Goal: Obtain resource: Obtain resource

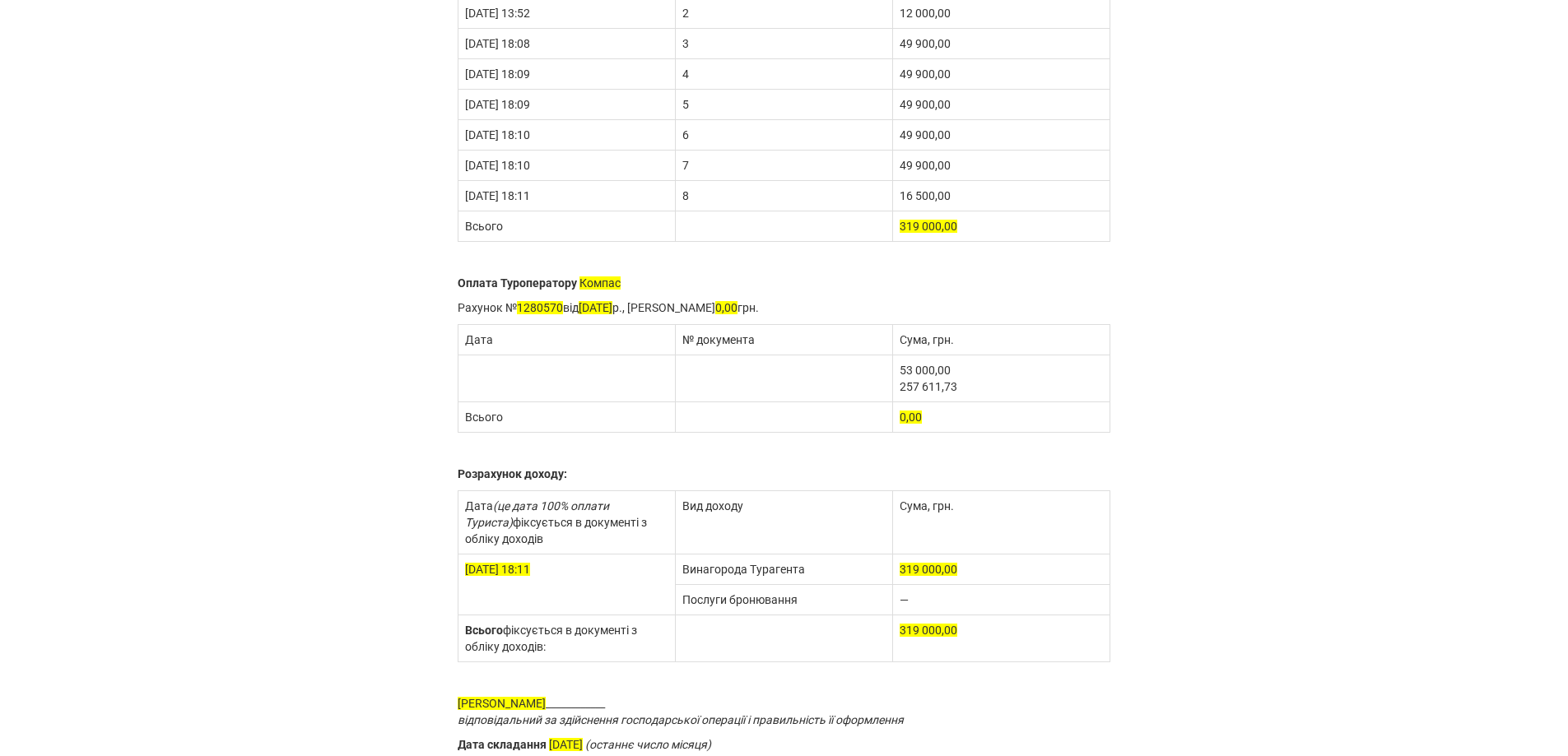
scroll to position [329, 0]
click at [545, 388] on td "[DATE]" at bounding box center [566, 379] width 217 height 47
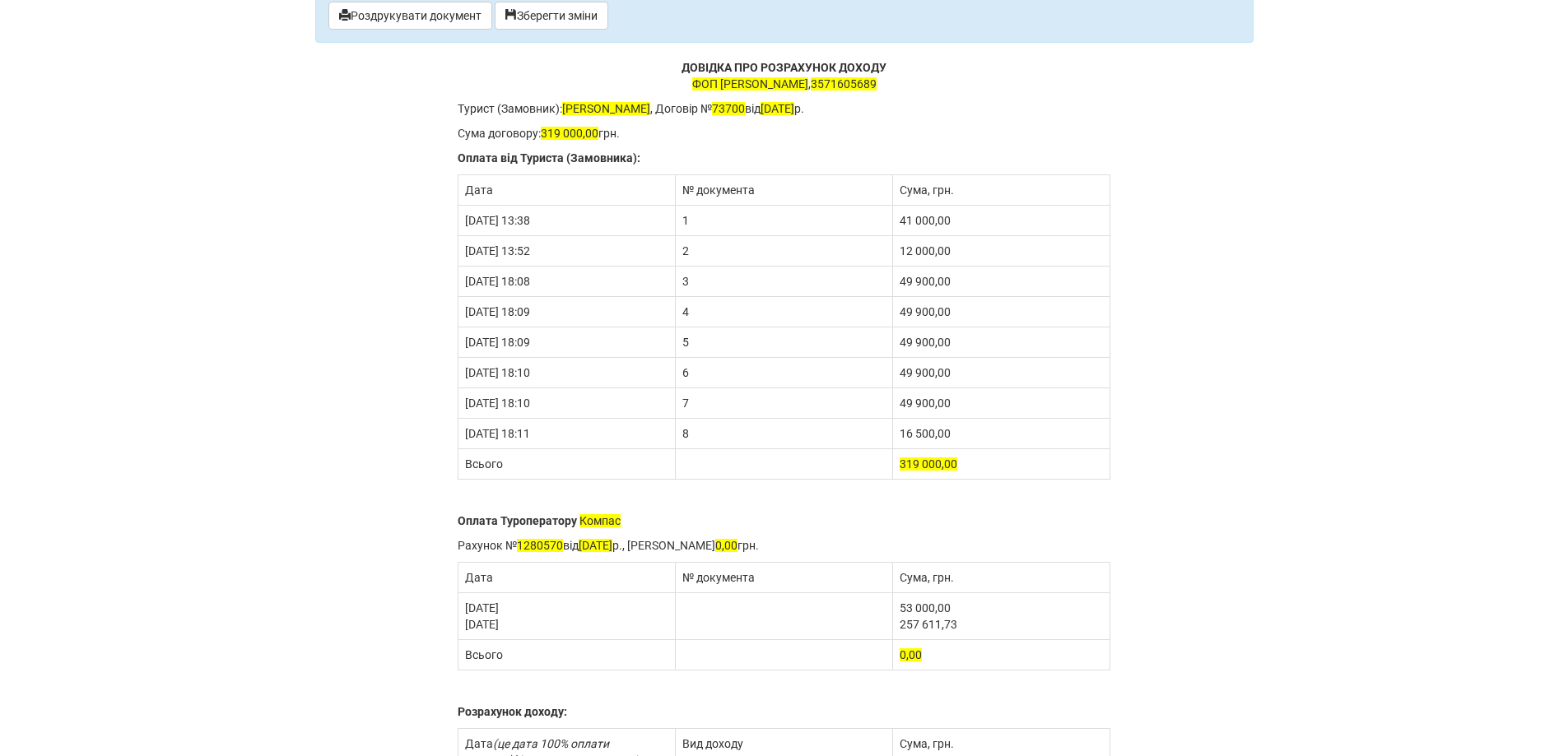
scroll to position [82, 0]
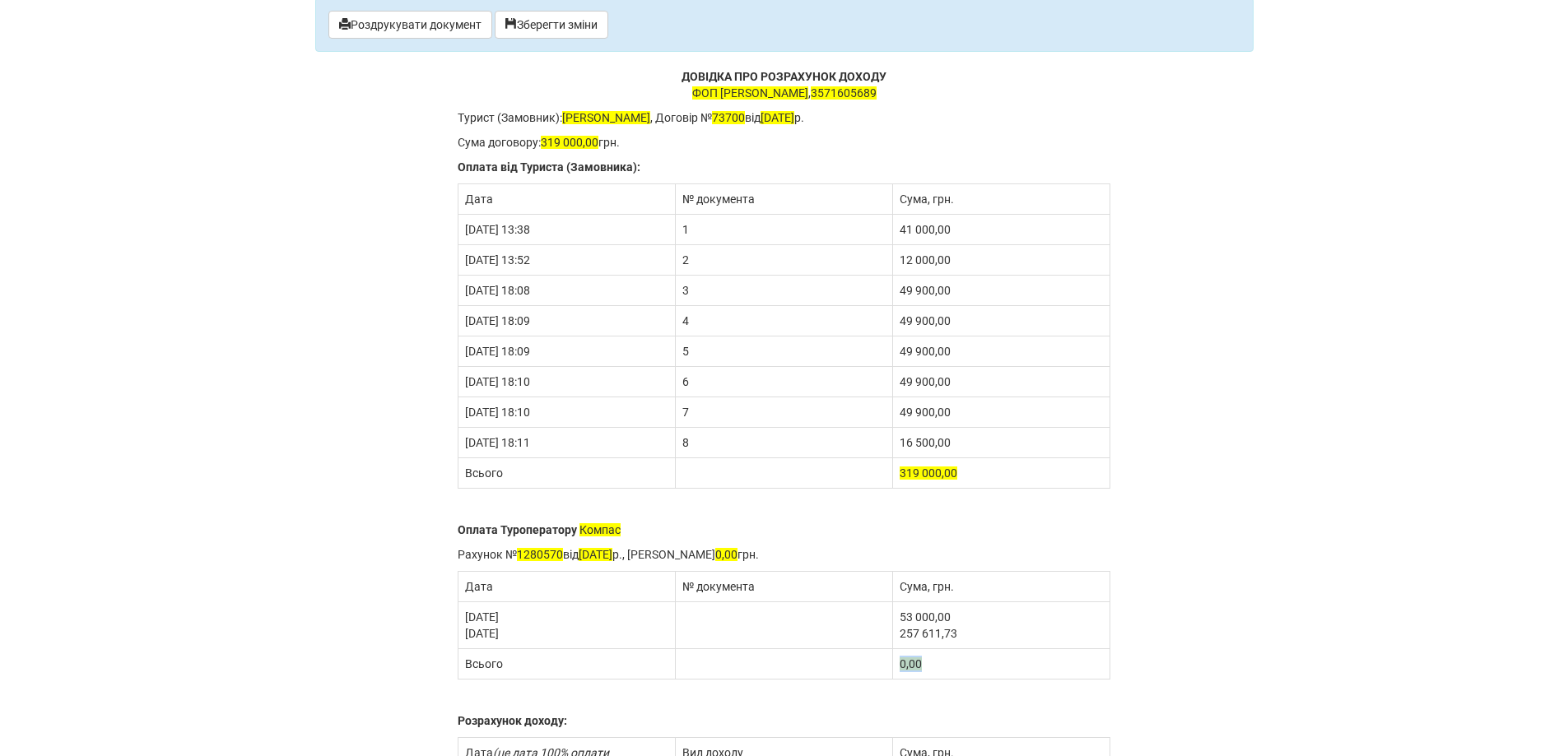
drag, startPoint x: 922, startPoint y: 663, endPoint x: 895, endPoint y: 663, distance: 27.0
click at [895, 663] on td "0,00" at bounding box center [1002, 664] width 217 height 31
drag, startPoint x: 901, startPoint y: 660, endPoint x: 977, endPoint y: 662, distance: 76.0
click at [977, 662] on td "310 611,73" at bounding box center [1002, 664] width 217 height 31
copy span "310 611,73"
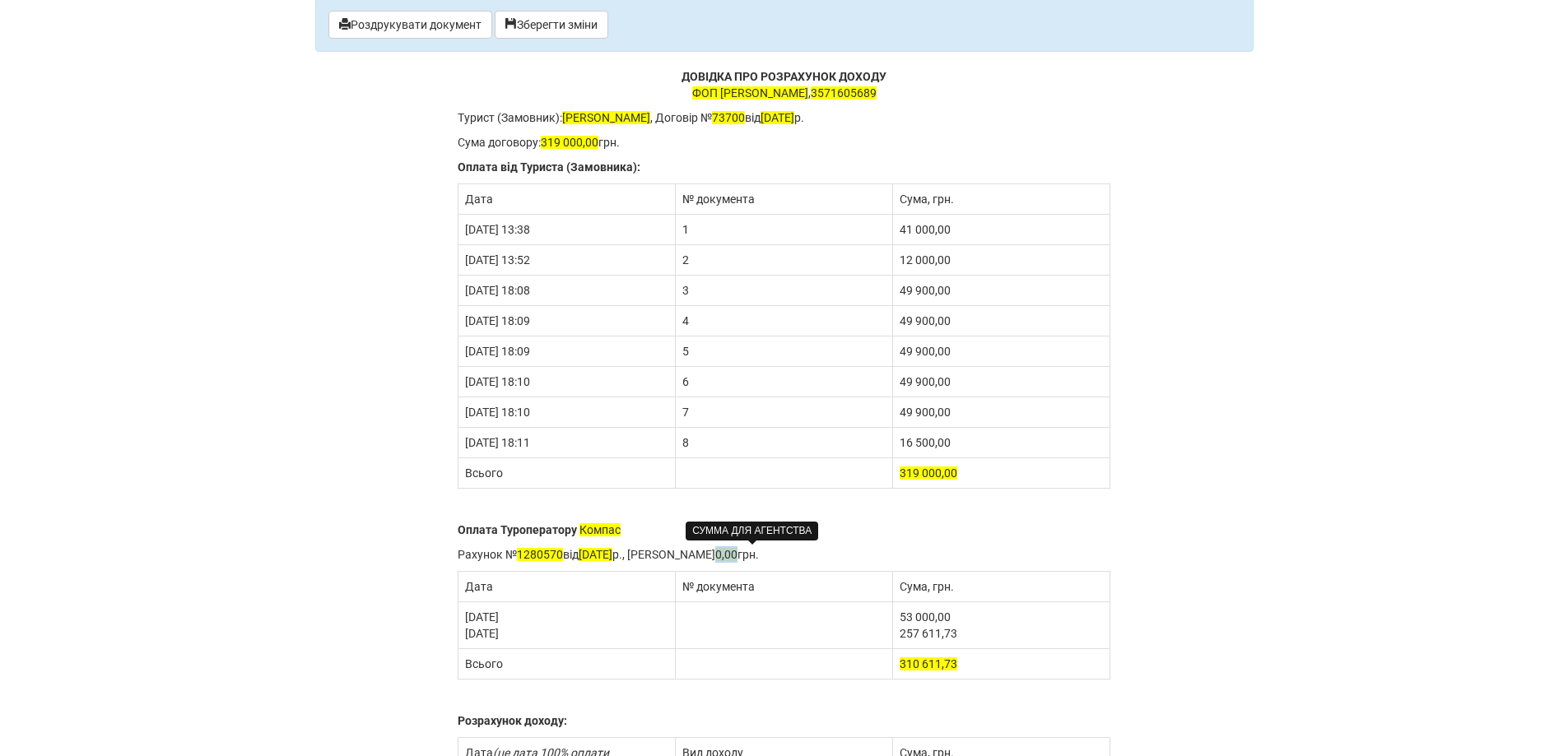
drag, startPoint x: 740, startPoint y: 550, endPoint x: 760, endPoint y: 548, distance: 20.1
click at [760, 548] on p "Рахунок № 1280570 від [DATE] р., Сума рахунка 0,00 грн." at bounding box center [784, 555] width 653 height 17
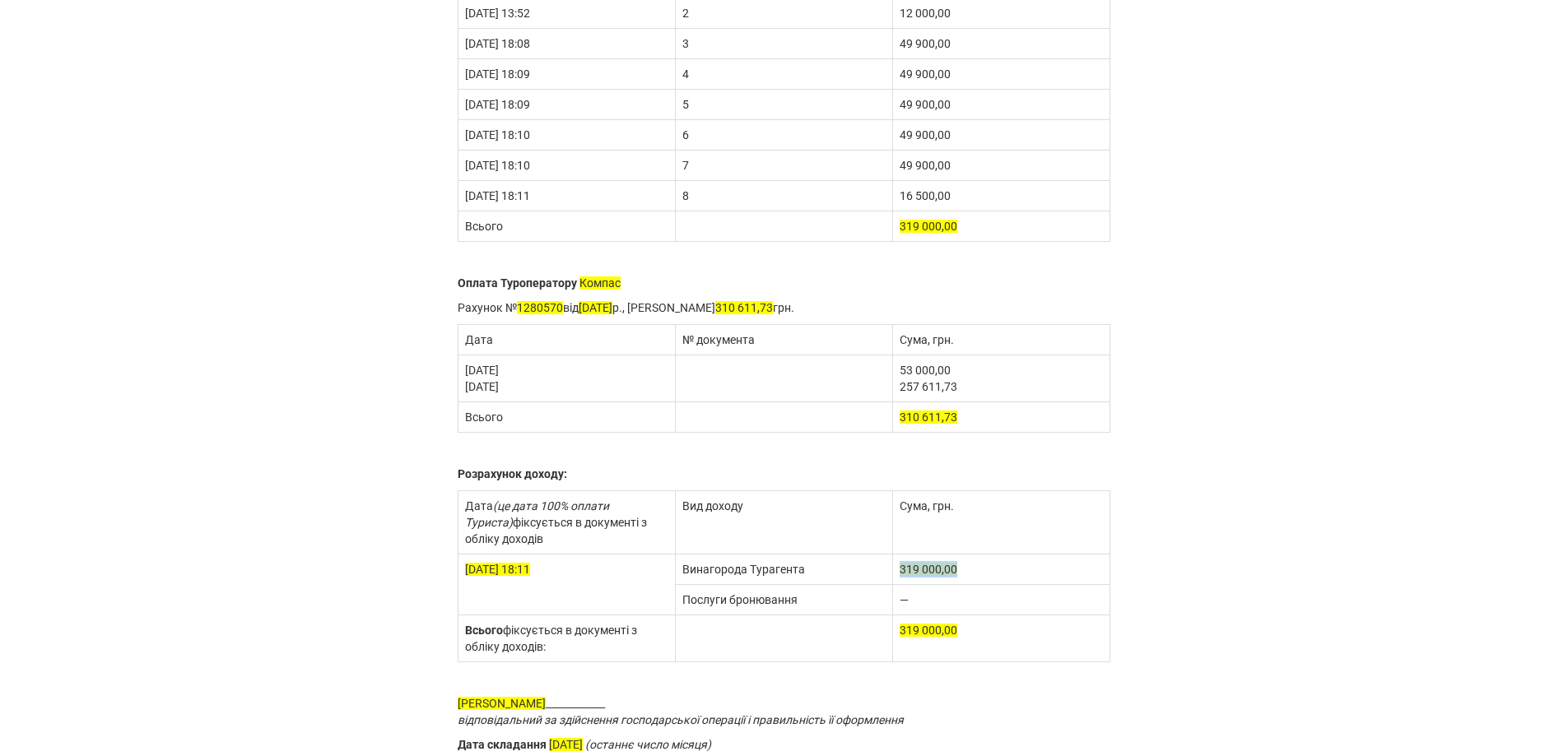
drag, startPoint x: 900, startPoint y: 569, endPoint x: 986, endPoint y: 575, distance: 86.2
click at [986, 575] on td "319 000,00" at bounding box center [1002, 569] width 217 height 31
drag, startPoint x: 943, startPoint y: 563, endPoint x: 900, endPoint y: 560, distance: 43.1
click at [900, 560] on td "8 388,27" at bounding box center [1002, 569] width 217 height 31
copy span "8 388,27"
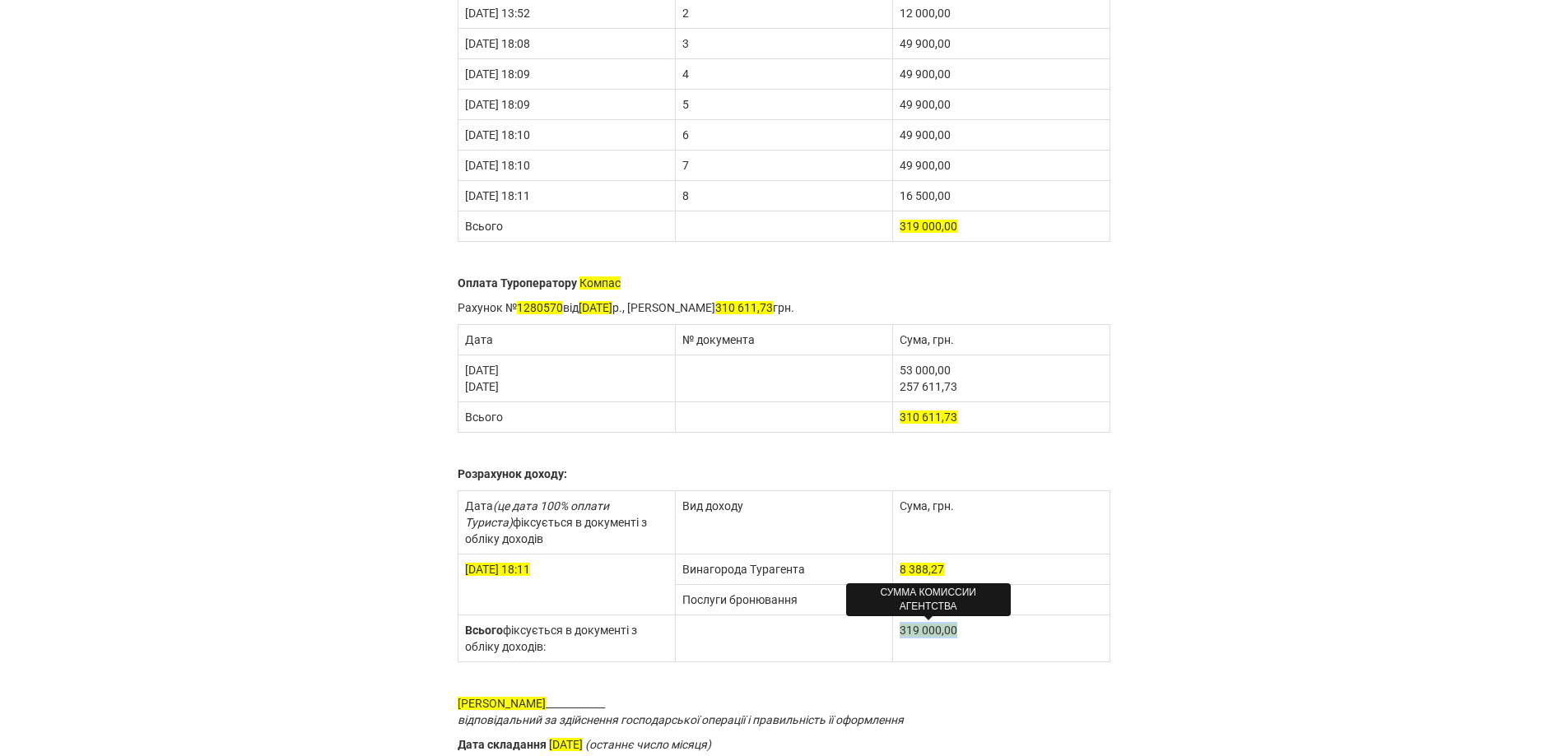
drag, startPoint x: 966, startPoint y: 629, endPoint x: 872, endPoint y: 631, distance: 94.0
click at [872, 631] on tr "Всього фіксується в документі з обліку доходів: 319 000,00" at bounding box center [784, 639] width 652 height 47
click at [848, 687] on div "ДОВІДКА ПРО РОЗРАХУНОК ДОХОДУ [PERSON_NAME] , 3571605689 Турист (Замовник): [PE…" at bounding box center [784, 315] width 653 height 989
click at [932, 627] on span "319 000,00" at bounding box center [929, 630] width 58 height 13
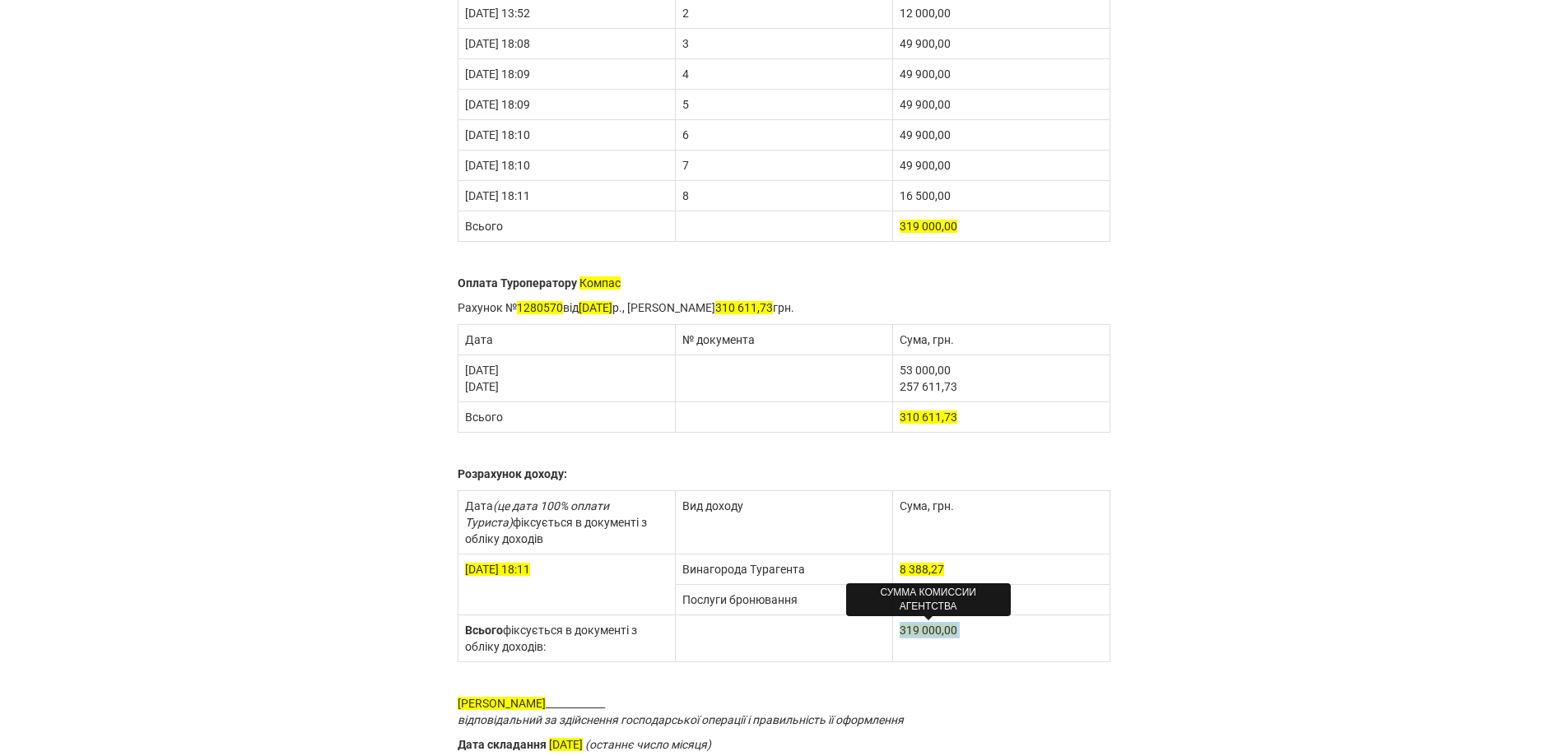
click at [932, 627] on span "319 000,00" at bounding box center [929, 630] width 58 height 13
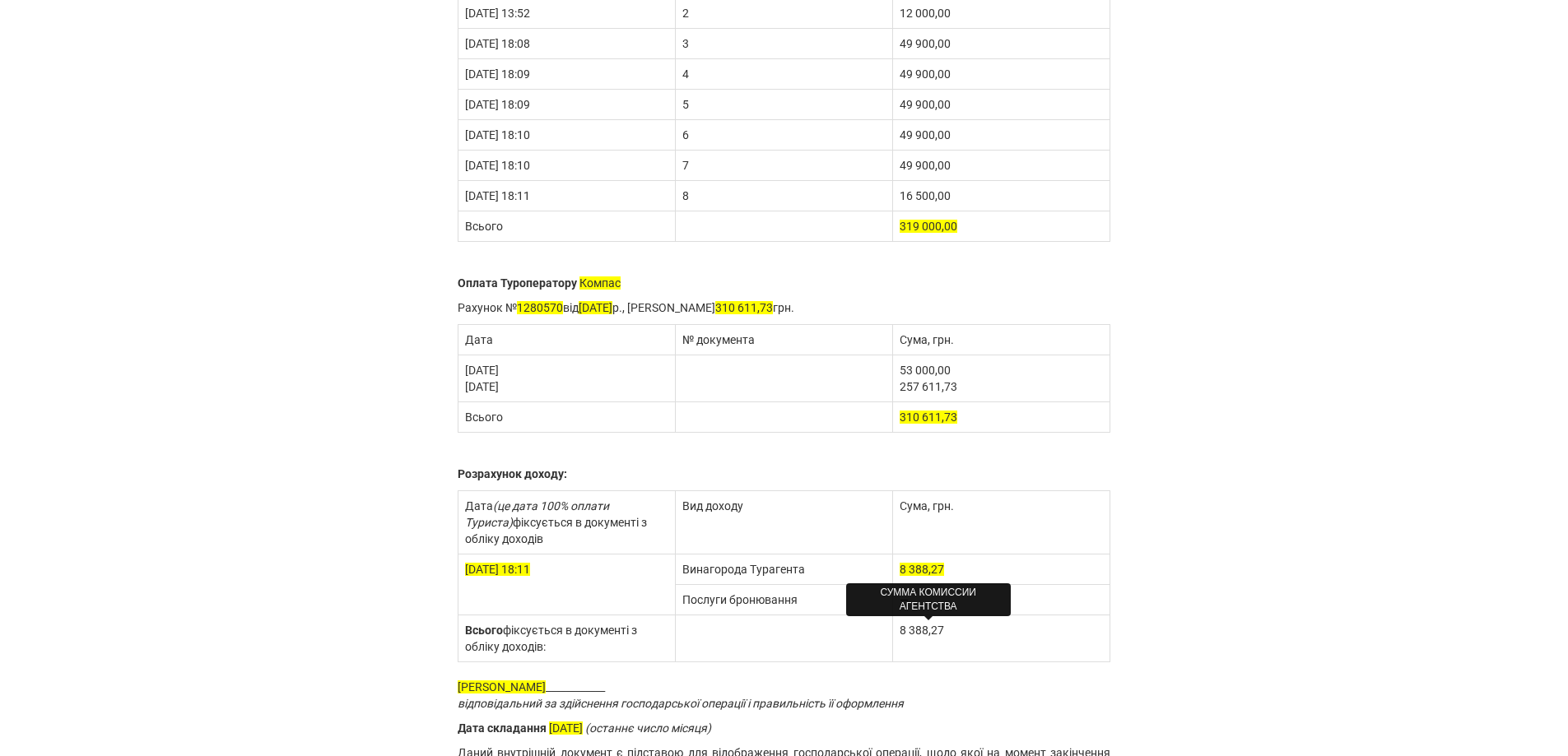
click at [996, 644] on td "8 388,27" at bounding box center [1002, 639] width 217 height 47
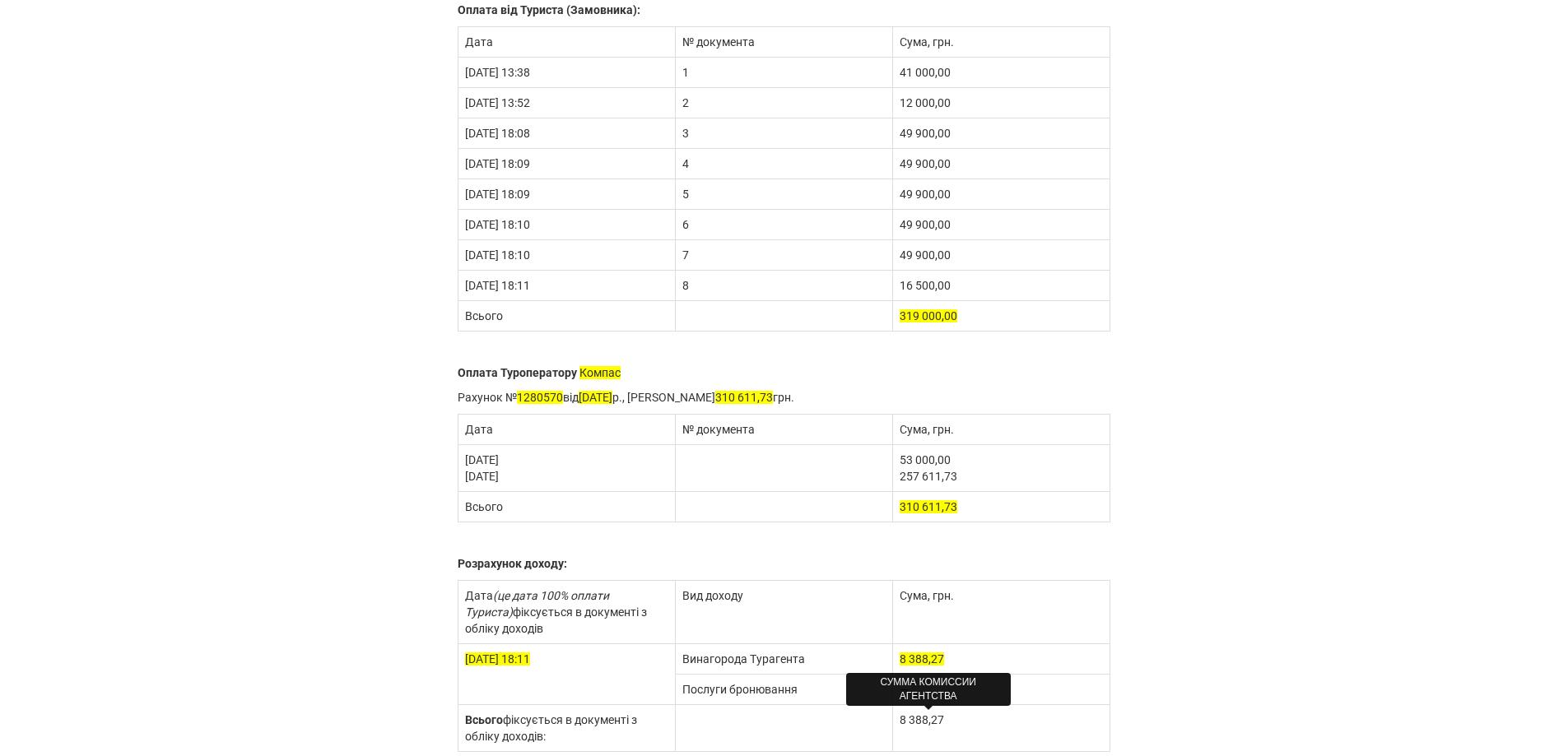
scroll to position [0, 0]
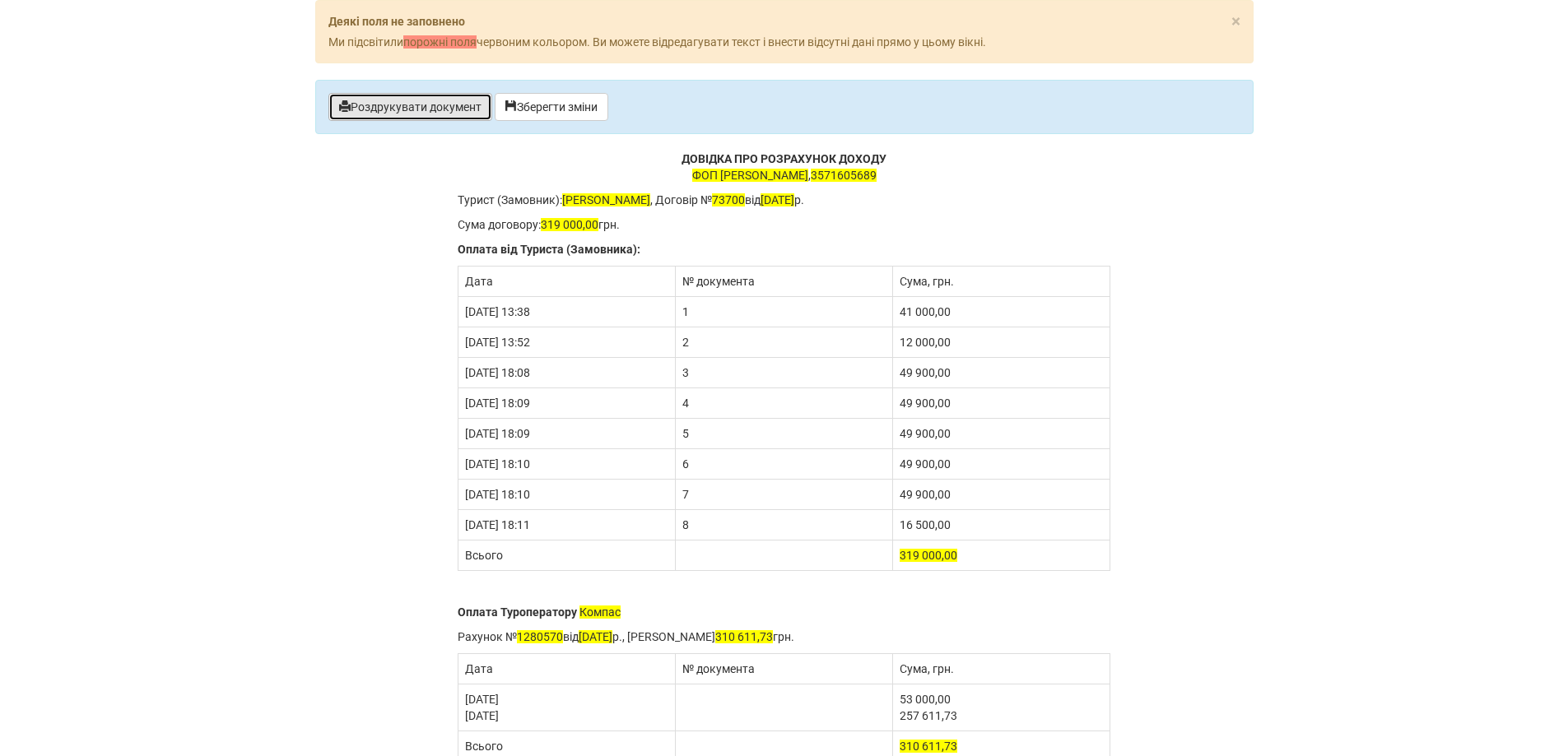
click at [417, 117] on button "Роздрукувати документ" at bounding box center [410, 107] width 164 height 28
click at [520, 100] on button "Зберегти зміни" at bounding box center [550, 107] width 113 height 28
